Goal: Task Accomplishment & Management: Complete application form

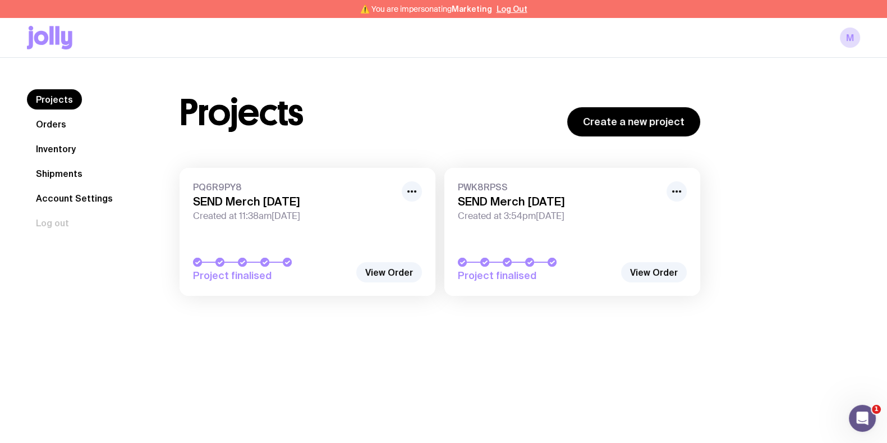
click at [544, 327] on div "Projects Orders Inventory Shipments Account Settings Log out Projects Orders In…" at bounding box center [443, 198] width 887 height 281
click at [62, 147] on link "Inventory" at bounding box center [56, 149] width 58 height 20
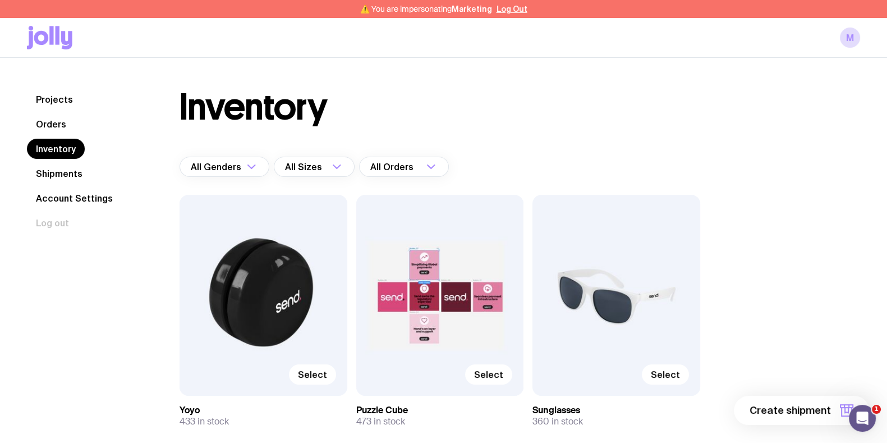
click at [53, 116] on link "Orders" at bounding box center [51, 124] width 48 height 20
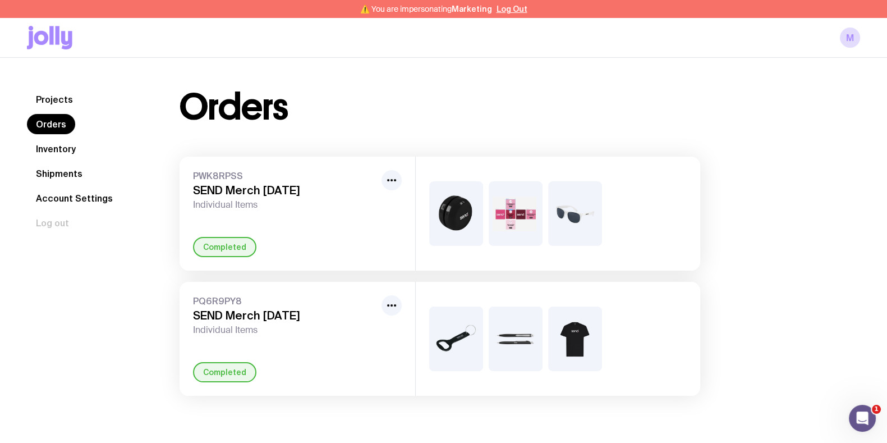
click at [64, 169] on link "Shipments" at bounding box center [59, 173] width 65 height 20
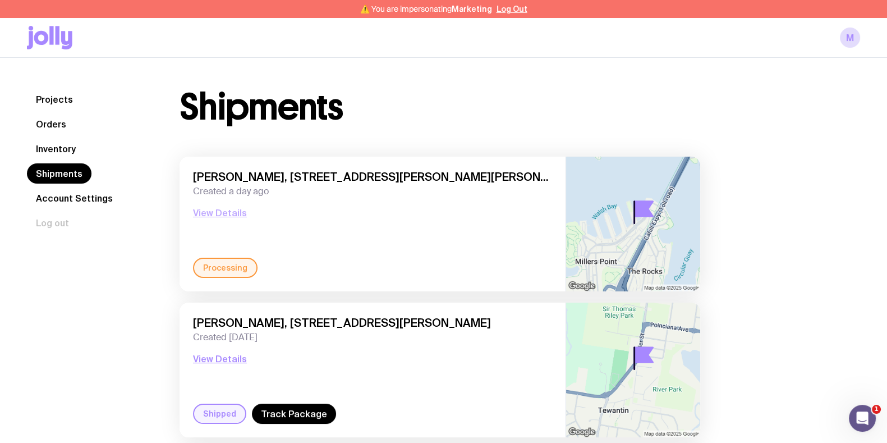
click at [222, 210] on button "View Details" at bounding box center [220, 212] width 54 height 13
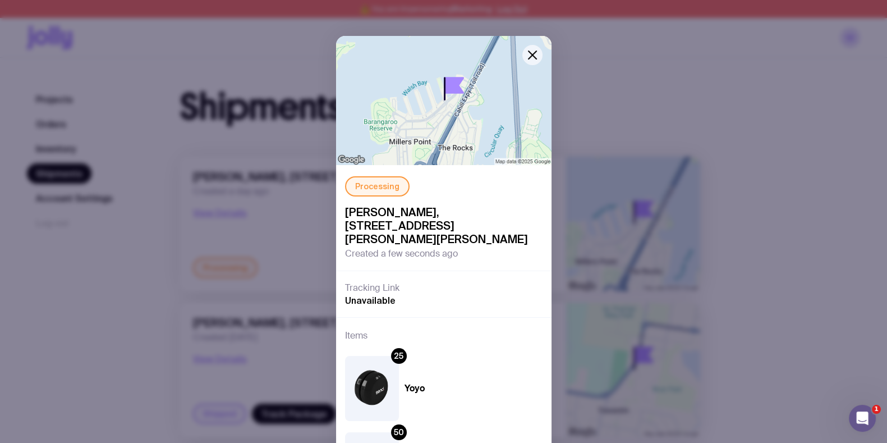
click at [737, 198] on div "Processing Josh Kimber, 11/13 Hickson Road, Dawes Point 2000 NSW, Australia Cre…" at bounding box center [443, 221] width 887 height 443
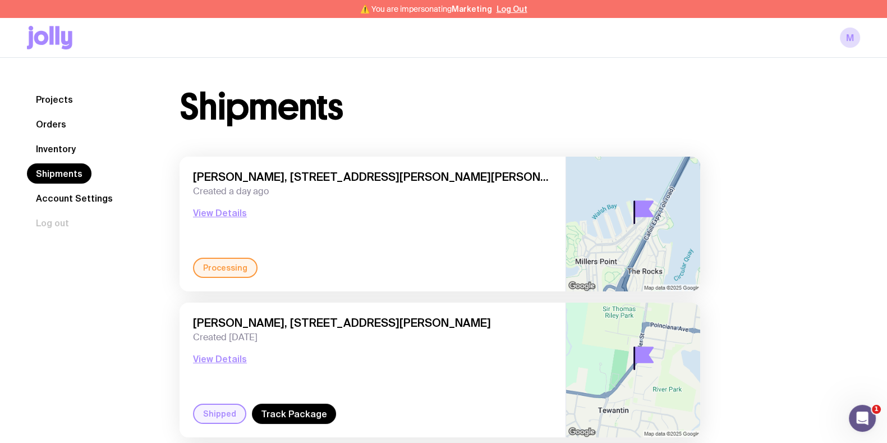
click at [56, 97] on link "Projects" at bounding box center [54, 99] width 55 height 20
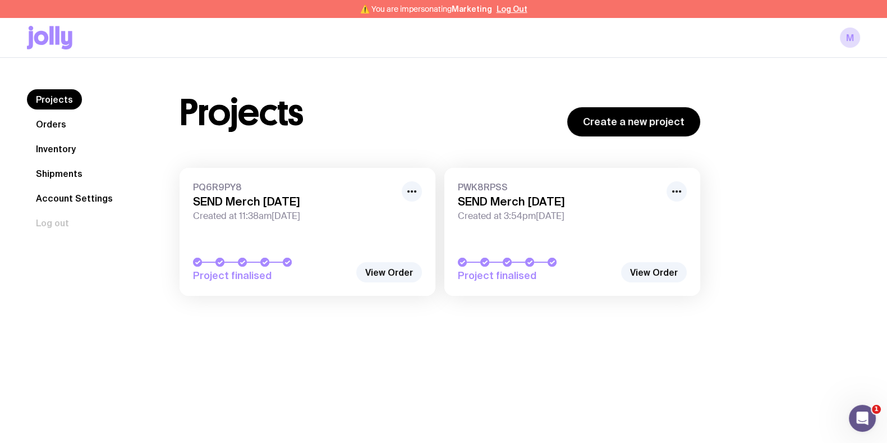
click at [58, 147] on link "Inventory" at bounding box center [56, 149] width 58 height 20
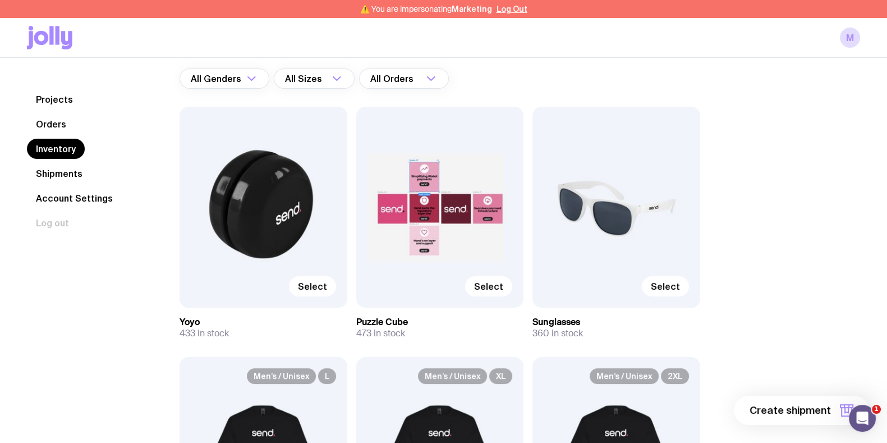
scroll to position [140, 0]
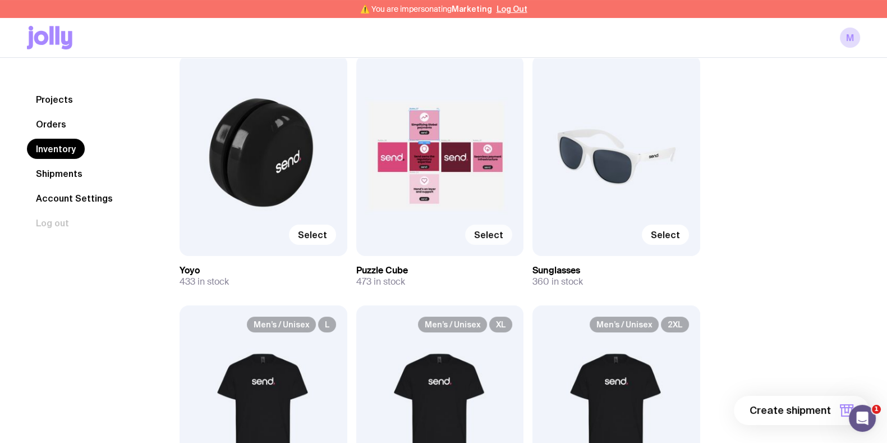
click at [496, 232] on span "Select" at bounding box center [488, 234] width 29 height 11
click at [0, 0] on input "Select" at bounding box center [0, 0] width 0 height 0
click at [674, 242] on label "Select" at bounding box center [665, 235] width 47 height 20
click at [0, 0] on input "Select" at bounding box center [0, 0] width 0 height 0
click at [827, 413] on span "2 items" at bounding box center [813, 410] width 36 height 13
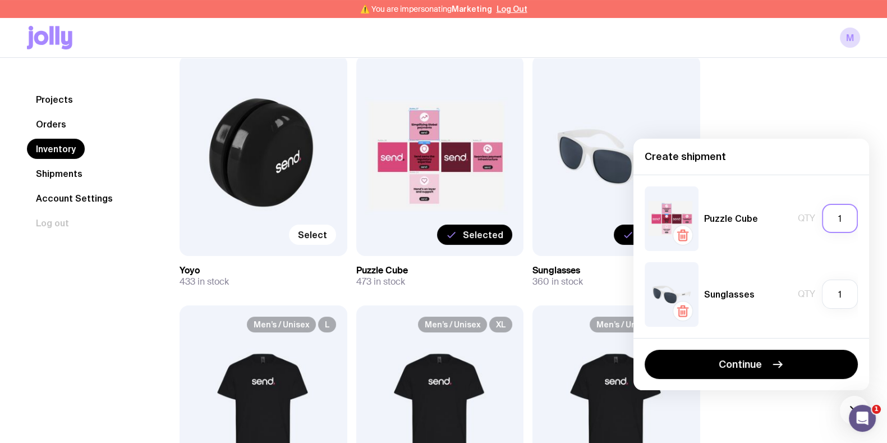
click at [838, 221] on input "1" at bounding box center [840, 218] width 36 height 29
type input "15"
type input "150"
click at [851, 292] on input "1" at bounding box center [840, 294] width 36 height 29
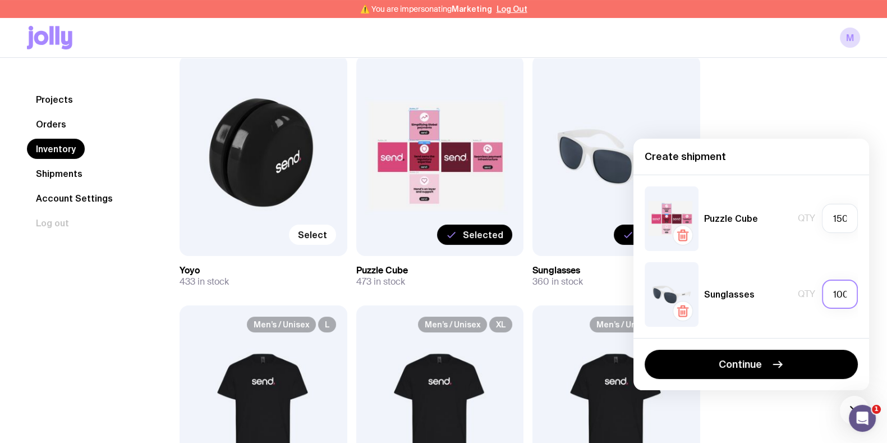
scroll to position [0, 1]
type input "100"
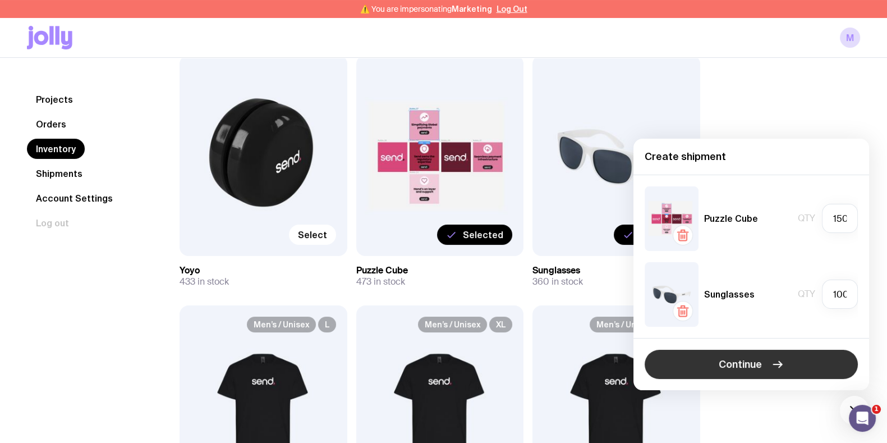
click at [772, 363] on icon "button" at bounding box center [777, 364] width 13 height 13
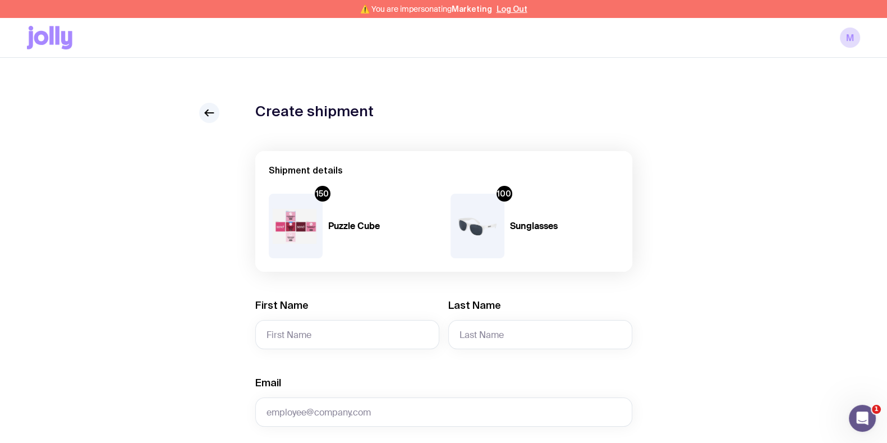
click at [320, 316] on div "First Name" at bounding box center [347, 324] width 184 height 51
click at [344, 338] on input "First Name" at bounding box center [347, 334] width 184 height 29
click at [485, 341] on input "Last Name" at bounding box center [540, 334] width 184 height 29
click at [343, 328] on input "Josh" at bounding box center [347, 334] width 184 height 29
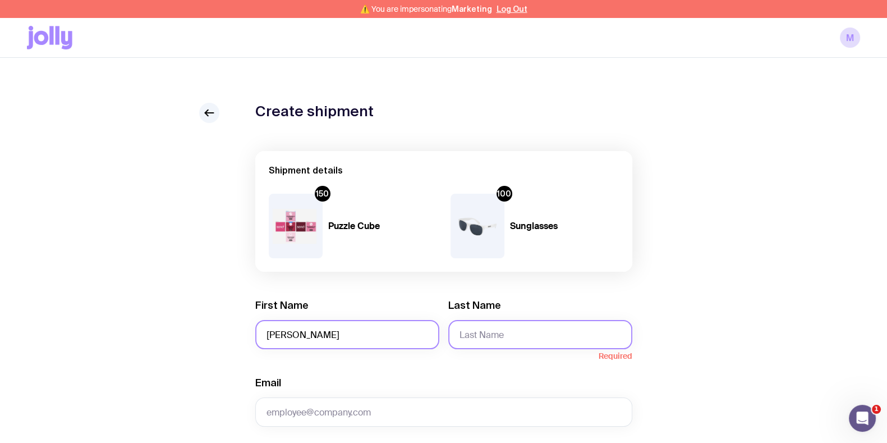
type input "Joshua"
click at [476, 338] on input "Last Name" at bounding box center [540, 334] width 184 height 29
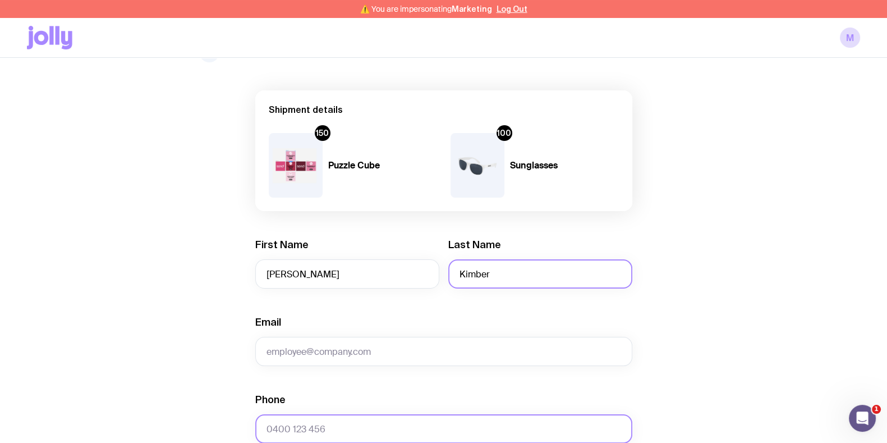
scroll to position [140, 0]
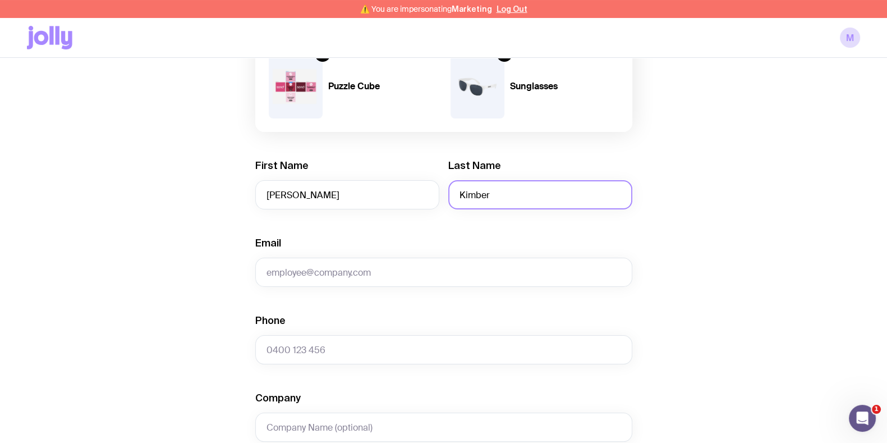
type input "Kimber"
click at [333, 252] on div "Email" at bounding box center [443, 261] width 377 height 51
click at [340, 278] on input "Email" at bounding box center [443, 272] width 377 height 29
click at [359, 273] on input "Email" at bounding box center [443, 272] width 377 height 29
click at [357, 273] on input "Email" at bounding box center [443, 272] width 377 height 29
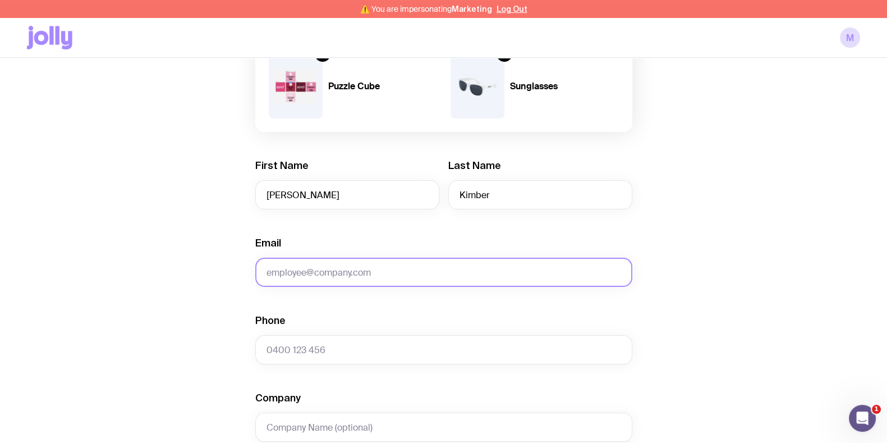
click at [357, 273] on input "Email" at bounding box center [443, 272] width 377 height 29
click at [359, 273] on input "Email" at bounding box center [443, 272] width 377 height 29
click at [334, 276] on input "Email" at bounding box center [443, 272] width 377 height 29
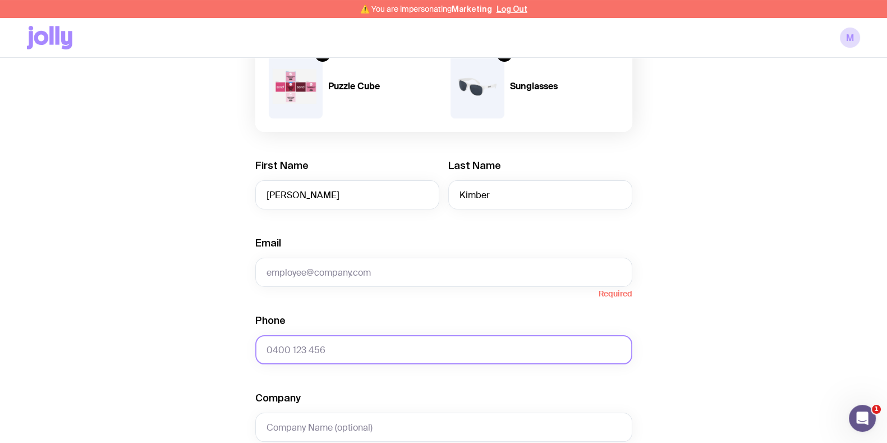
click at [323, 358] on input "Phone" at bounding box center [443, 349] width 377 height 29
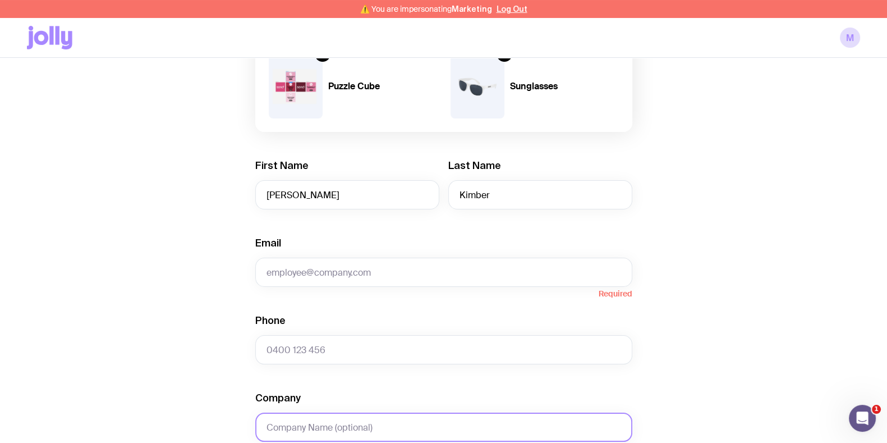
click at [323, 430] on input "Company" at bounding box center [443, 427] width 377 height 29
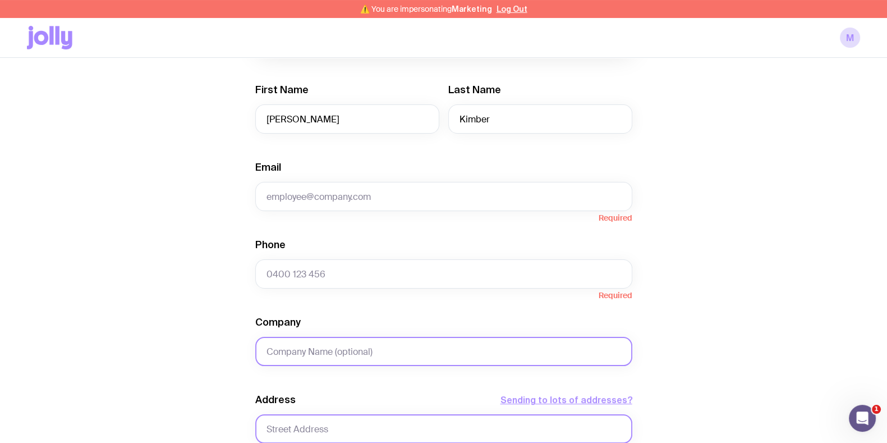
scroll to position [280, 0]
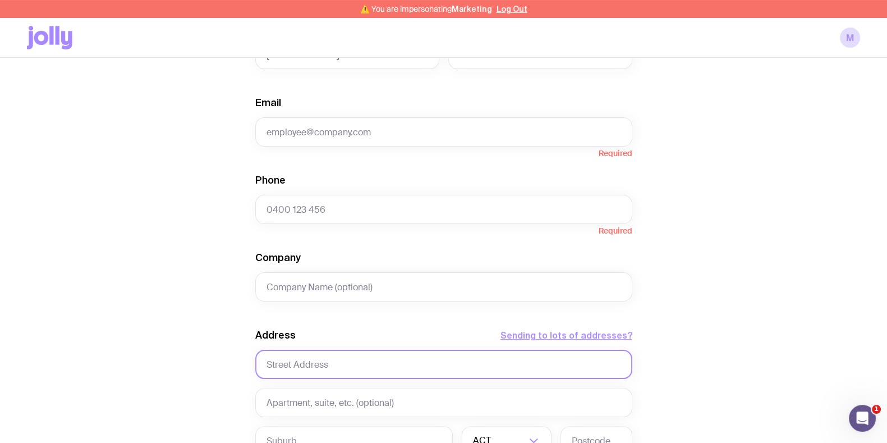
click at [335, 358] on input "text" at bounding box center [443, 364] width 377 height 29
paste input "Unit 4 1 Blair Street Bondi, NSW 2026"
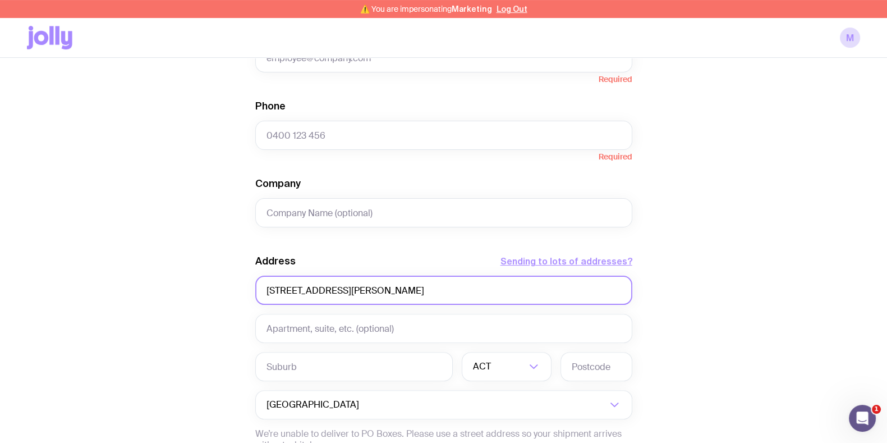
scroll to position [421, 0]
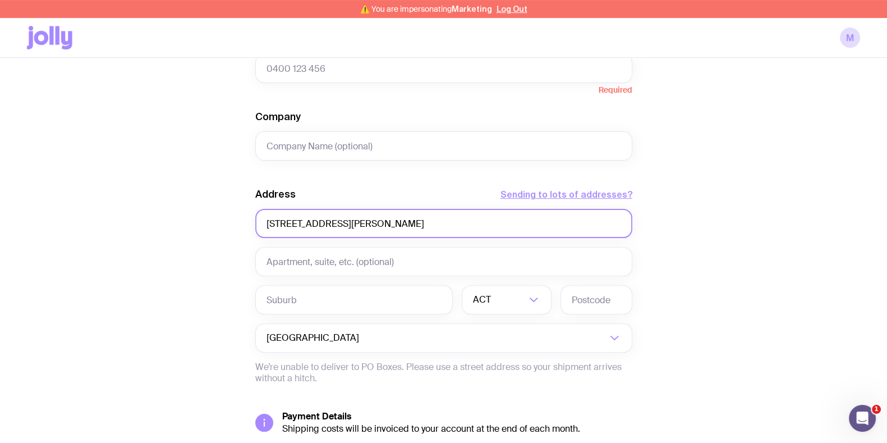
click at [299, 223] on input "Unit 4 1 Blair Street Bondi, NSW 2026" at bounding box center [443, 223] width 377 height 29
type input "Unit 4 1 Blair Street Bondi, NSW 2026"
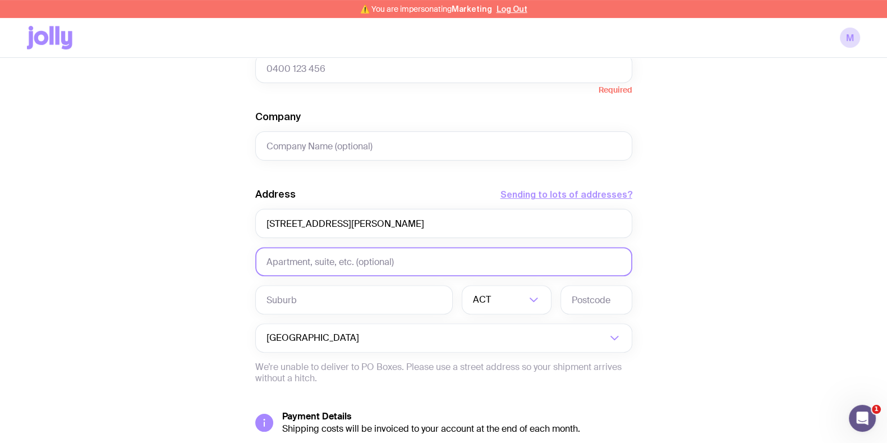
click at [304, 262] on input "text" at bounding box center [443, 261] width 377 height 29
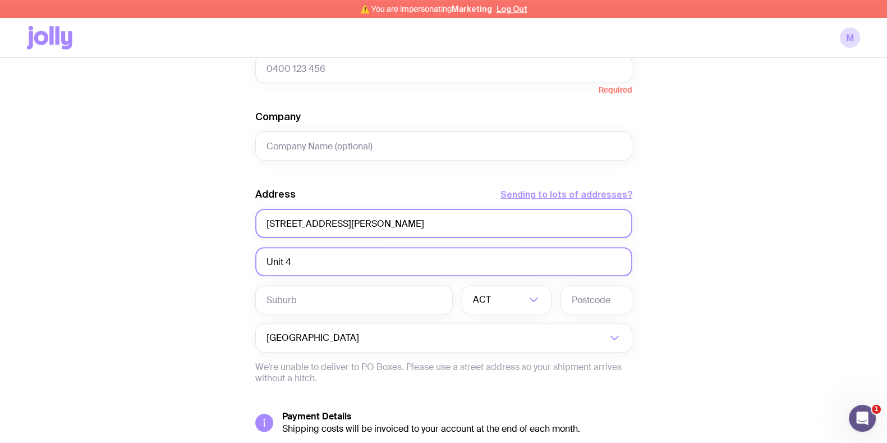
type input "Unit 4"
click at [295, 220] on input "Unit 4 1 Blair Street Bondi, NSW 2026" at bounding box center [443, 223] width 377 height 29
type input "1 Blair Street Bondi, NSW 2026"
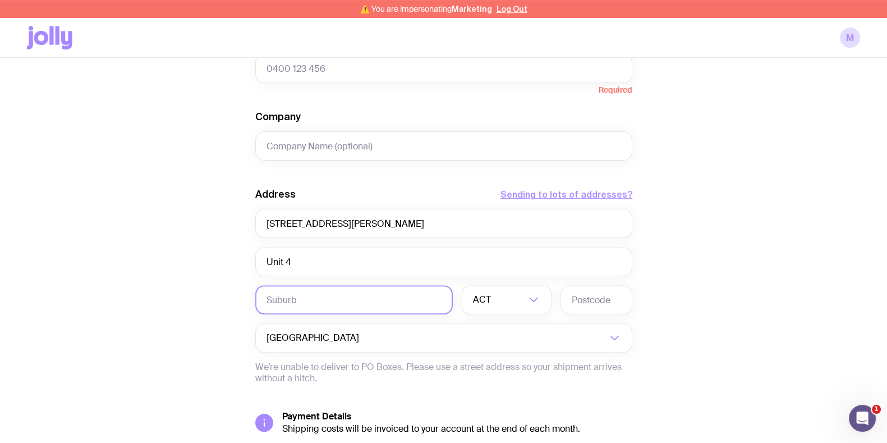
click at [331, 296] on input "text" at bounding box center [354, 299] width 198 height 29
drag, startPoint x: 329, startPoint y: 297, endPoint x: 291, endPoint y: 303, distance: 38.5
click at [291, 303] on input "Bondi Beach" at bounding box center [354, 299] width 198 height 29
type input "Bondi"
click at [493, 301] on input "Search for option" at bounding box center [509, 299] width 33 height 29
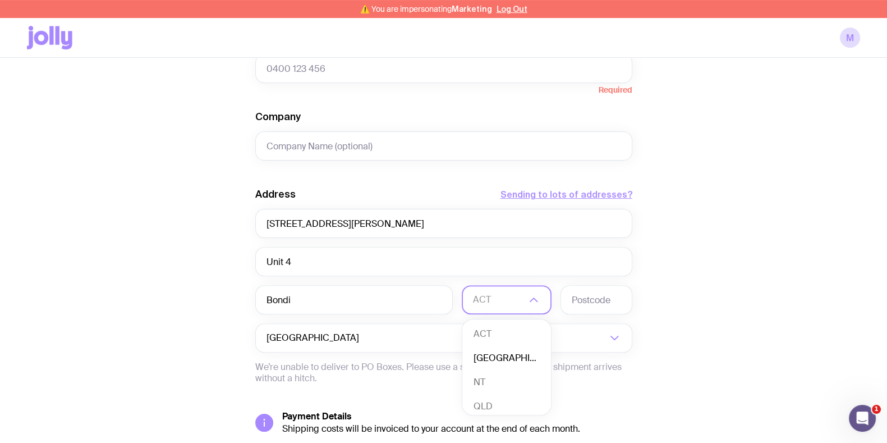
click at [508, 358] on li "NSW" at bounding box center [506, 358] width 89 height 24
click at [607, 301] on input "text" at bounding box center [597, 299] width 72 height 29
type input "2026"
click at [777, 241] on div "Create shipment Shipment details 150 Puzzle Cube 100 Sunglasses First Name Josh…" at bounding box center [443, 109] width 833 height 854
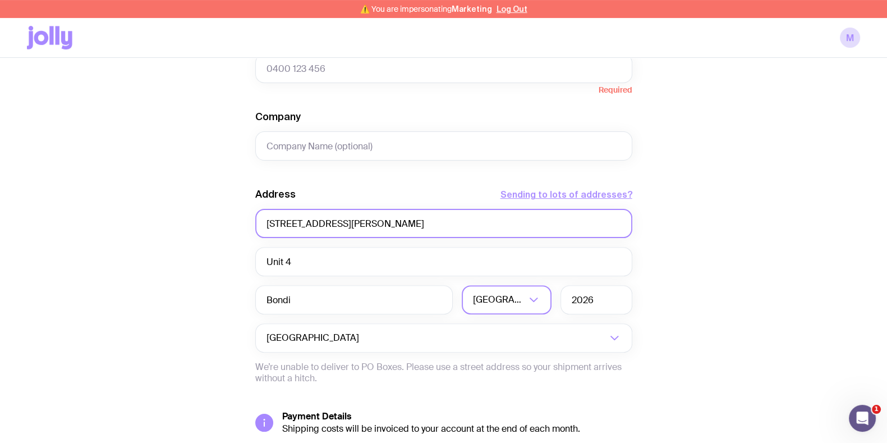
drag, startPoint x: 483, startPoint y: 228, endPoint x: 346, endPoint y: 239, distance: 137.9
click at [346, 239] on div "Address Sending to lots of addresses? 1 Blair Street Bondi, NSW 2026 Unit 4 Bon…" at bounding box center [443, 285] width 377 height 196
type input "1 Blair Street Bondi"
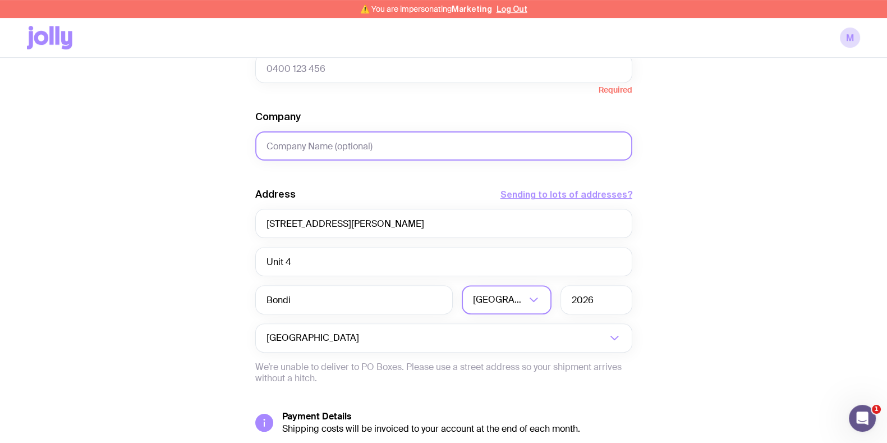
click at [341, 155] on input "Company" at bounding box center [443, 145] width 377 height 29
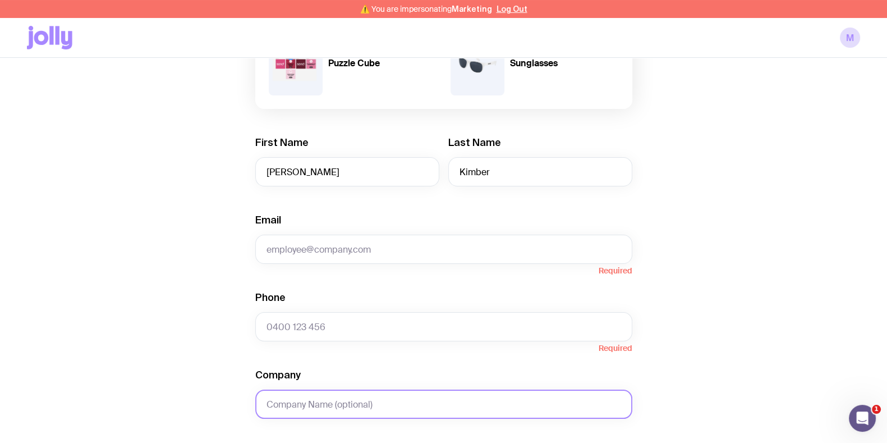
scroll to position [210, 0]
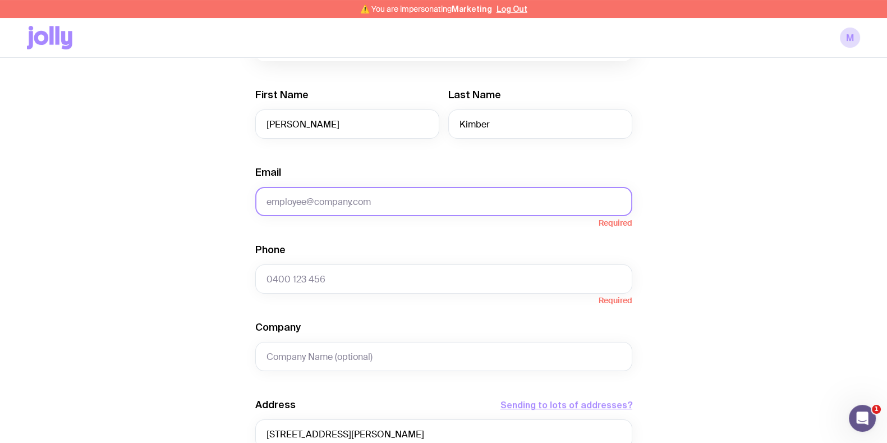
click at [338, 208] on input "Email" at bounding box center [443, 201] width 377 height 29
paste input "josh.kimber@sendpayments.com"
type input "josh.kimber@sendpayments.com"
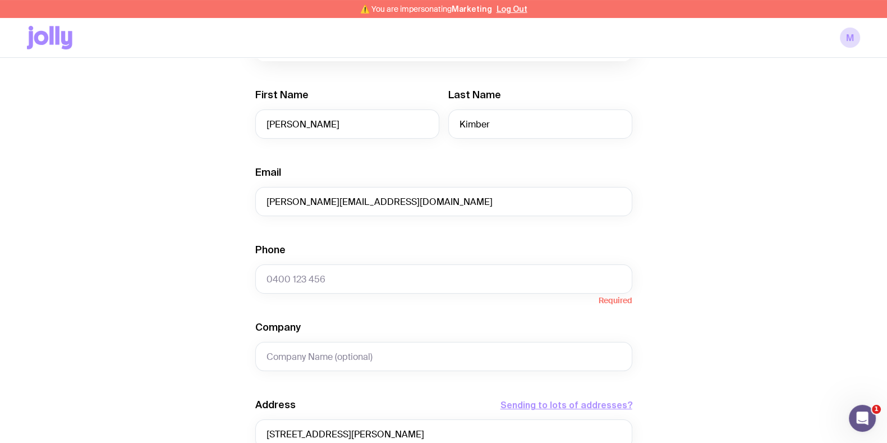
click at [333, 153] on form "Shipment details 150 Puzzle Cube 100 Sunglasses First Name Joshua Last Name Kim…" at bounding box center [443, 321] width 377 height 760
click at [712, 191] on div "Create shipment Shipment details 150 Puzzle Cube 100 Sunglasses First Name Josh…" at bounding box center [443, 319] width 833 height 854
click at [405, 274] on input "Phone" at bounding box center [443, 278] width 377 height 29
paste input "0435896697"
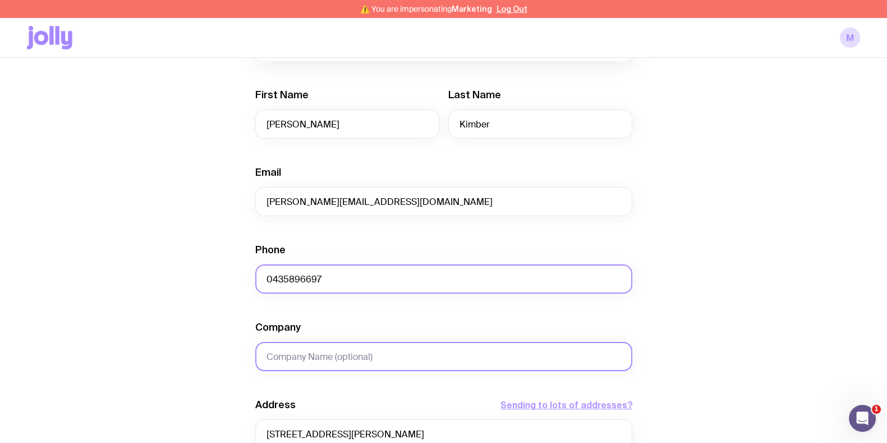
type input "0435896697"
click at [359, 346] on input "Company" at bounding box center [443, 356] width 377 height 29
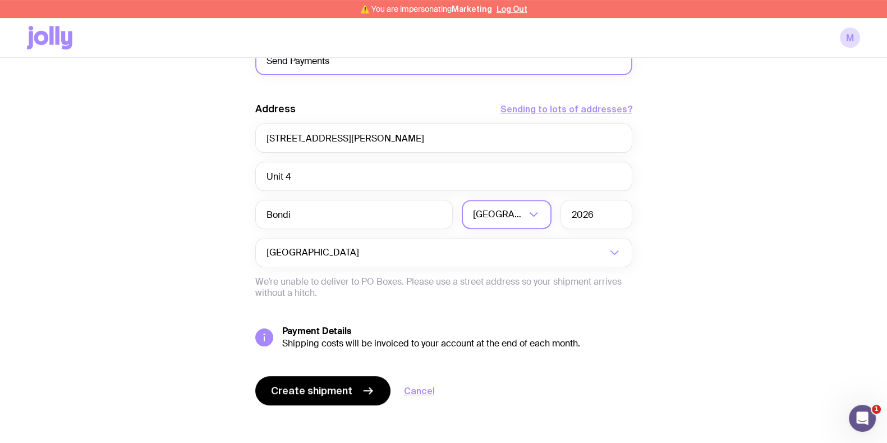
scroll to position [513, 0]
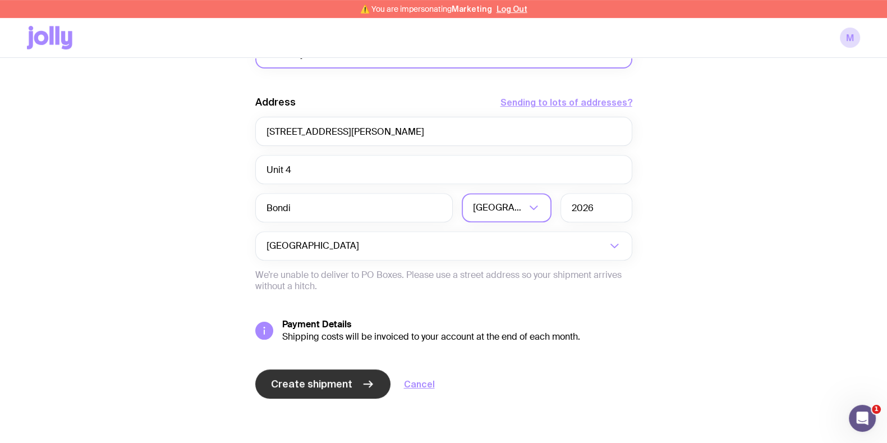
type input "Send Payments"
click at [328, 381] on span "Create shipment" at bounding box center [311, 383] width 81 height 13
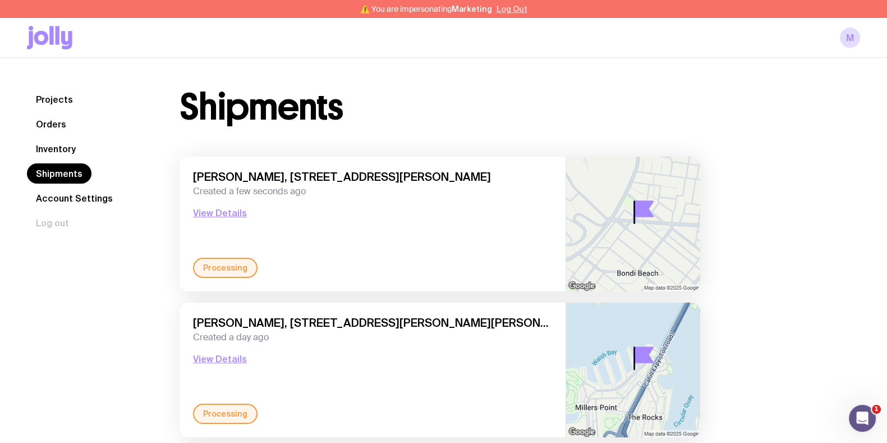
click at [514, 10] on button "Log Out" at bounding box center [512, 8] width 31 height 9
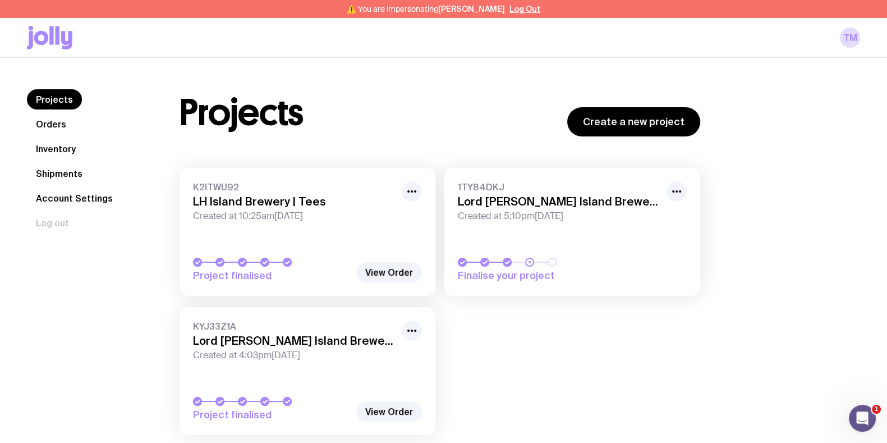
click at [56, 125] on link "Orders" at bounding box center [51, 124] width 48 height 20
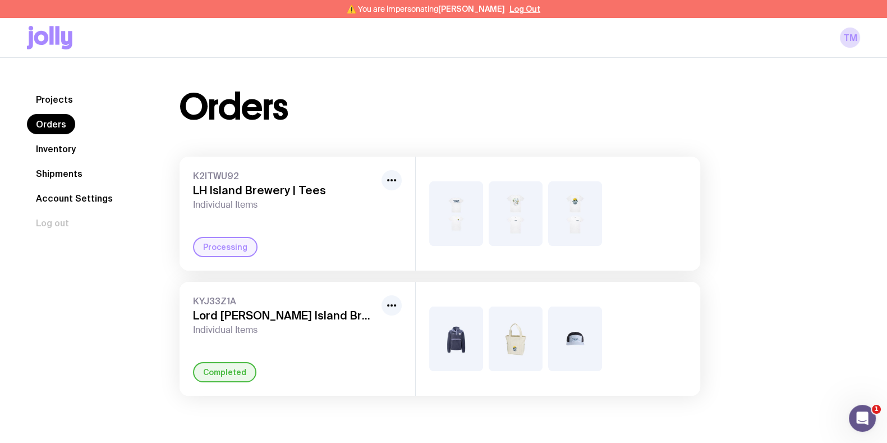
click at [305, 192] on h3 "LH Island Brewery | Tees" at bounding box center [285, 190] width 184 height 13
click at [306, 192] on h3 "LH Island Brewery | Tees" at bounding box center [285, 190] width 184 height 13
click at [377, 227] on div "K2ITWU92 LH Island Brewery | Tees Individual Items Processing" at bounding box center [298, 214] width 236 height 114
click at [400, 175] on button "button" at bounding box center [392, 180] width 20 height 20
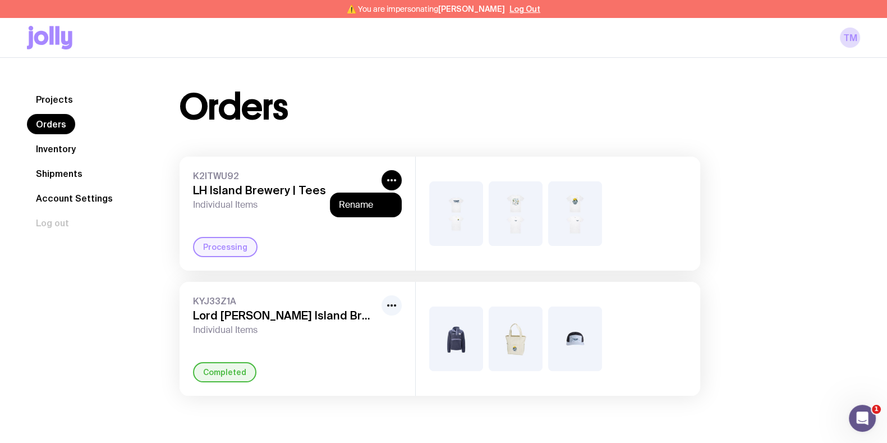
click at [341, 171] on span "K2ITWU92" at bounding box center [285, 175] width 184 height 11
click at [214, 180] on span "K2ITWU92" at bounding box center [285, 175] width 184 height 11
click at [218, 215] on div "K2ITWU92 LH Island Brewery | Tees Individual Items Processing" at bounding box center [298, 214] width 236 height 114
click at [62, 99] on link "Projects" at bounding box center [54, 99] width 55 height 20
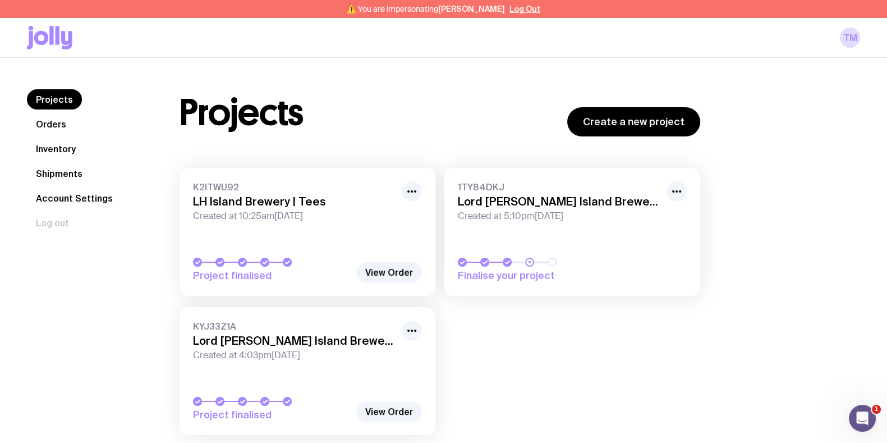
click at [274, 240] on link "K2ITWU92 LH Island Brewery | Tees Created at 10:25am, Fri 15th Aug 2025 Project…" at bounding box center [308, 232] width 256 height 128
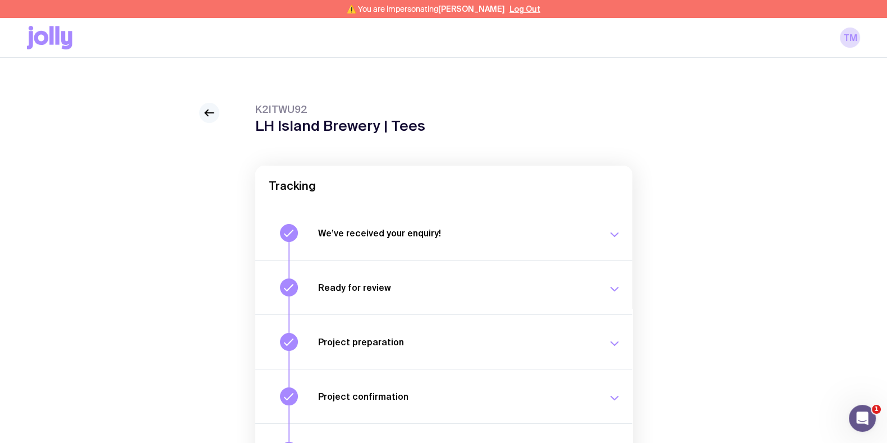
click at [210, 115] on icon at bounding box center [209, 112] width 13 height 13
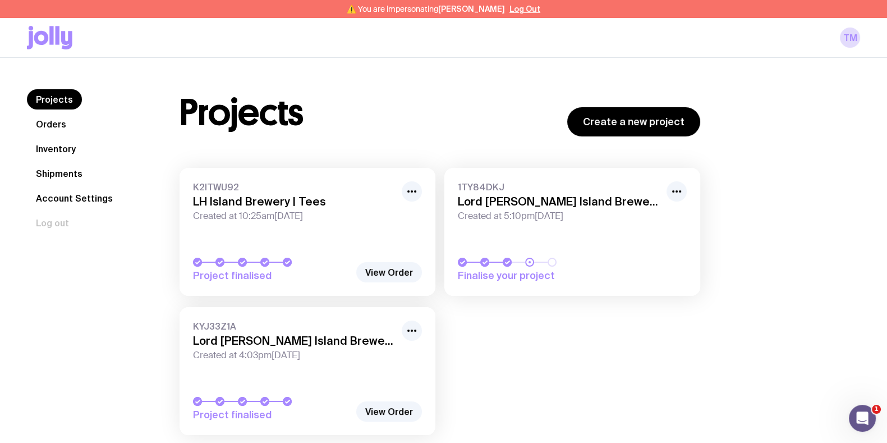
click at [515, 4] on p "⚠️ You are impersonating Tim Maxwell Log Out" at bounding box center [444, 8] width 194 height 9
click at [520, 9] on button "Log Out" at bounding box center [525, 8] width 31 height 9
